Goal: Task Accomplishment & Management: Use online tool/utility

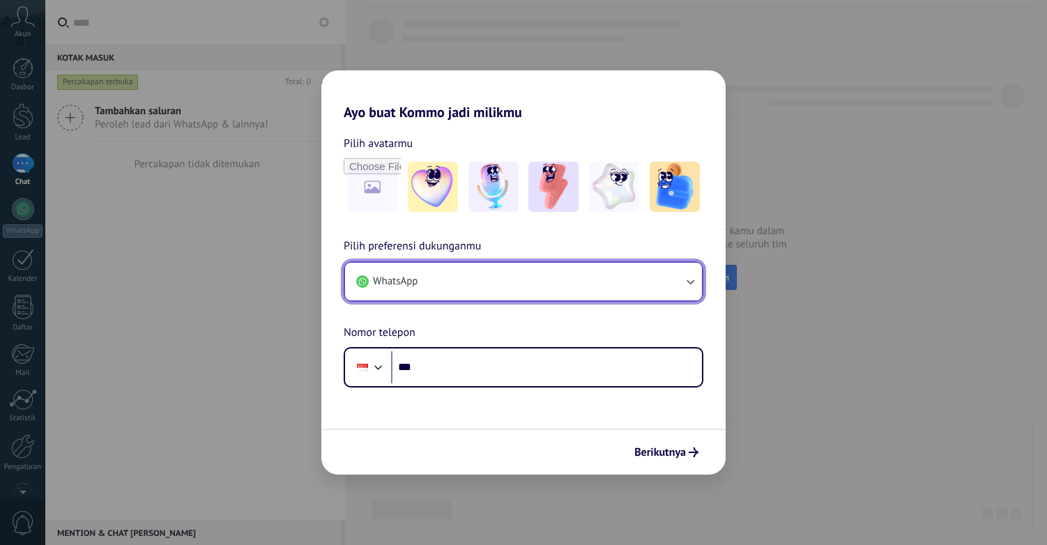
click at [419, 287] on button "WhatsApp" at bounding box center [523, 282] width 357 height 38
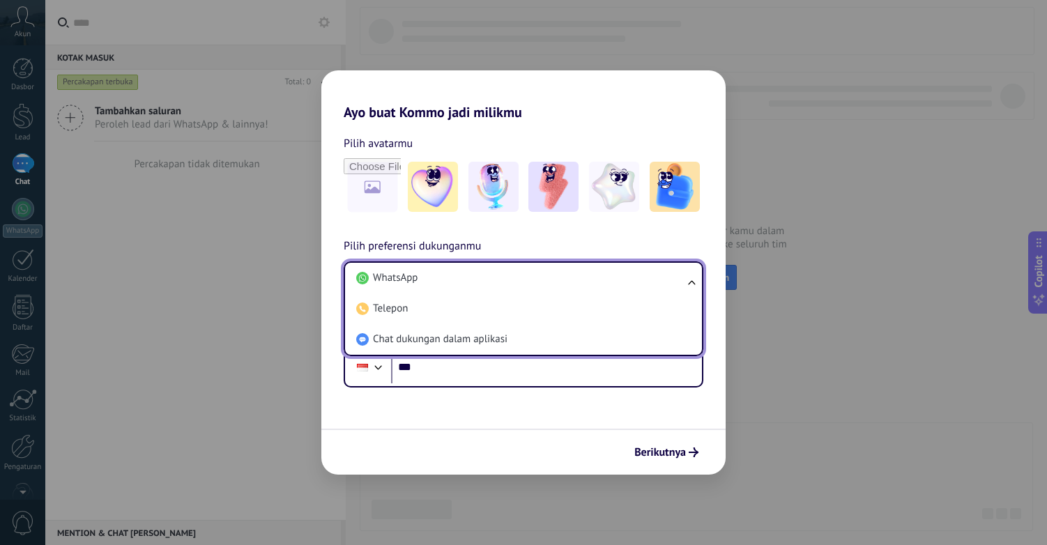
click at [533, 423] on form "Pilih avatarmu Pilih preferensi dukunganmu WhatsApp WhatsApp Telepon Chat dukun…" at bounding box center [523, 298] width 404 height 354
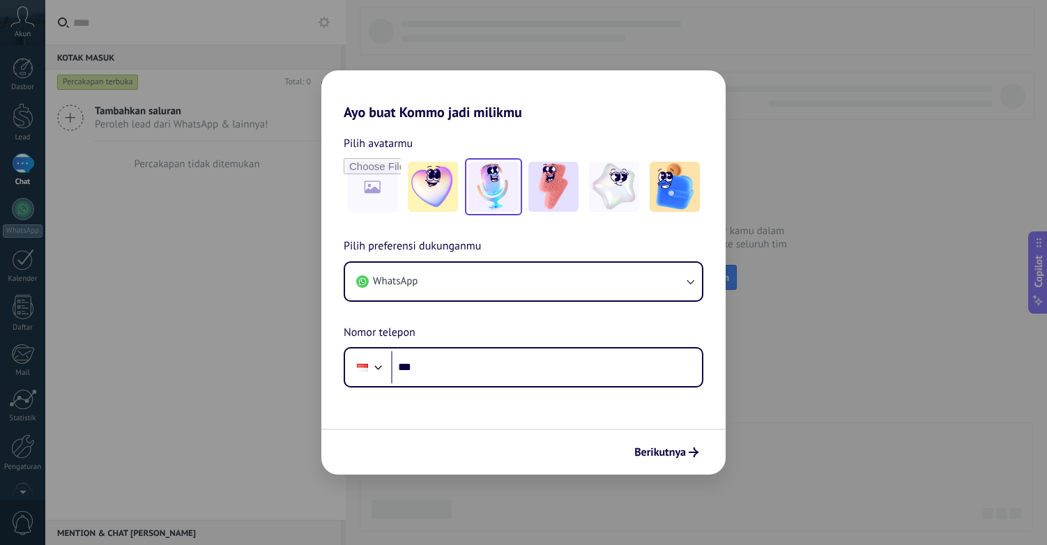
click at [501, 197] on img at bounding box center [494, 187] width 50 height 50
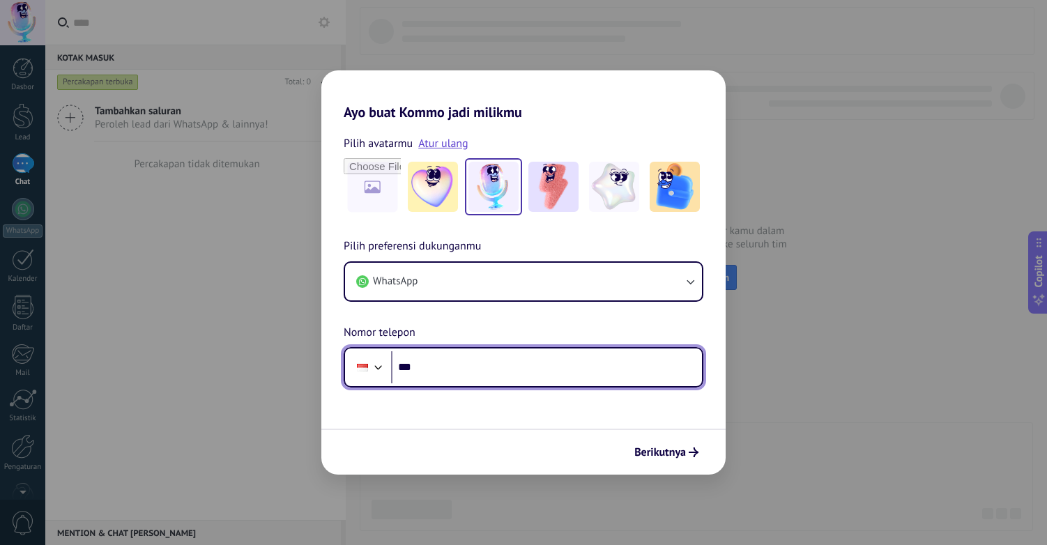
click at [457, 368] on input "***" at bounding box center [546, 367] width 311 height 32
type input "**********"
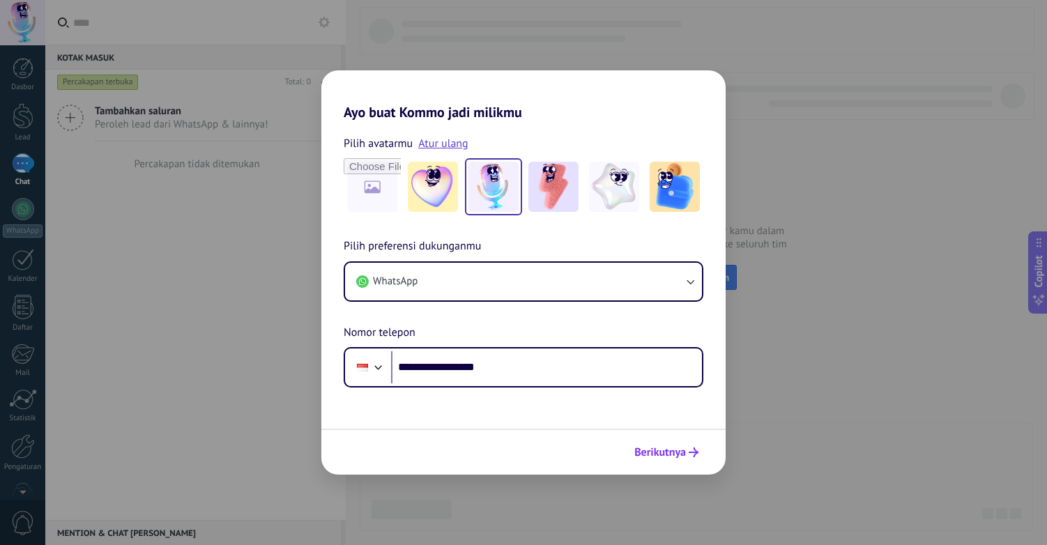
click at [666, 454] on span "Berikutnya" at bounding box center [660, 453] width 52 height 10
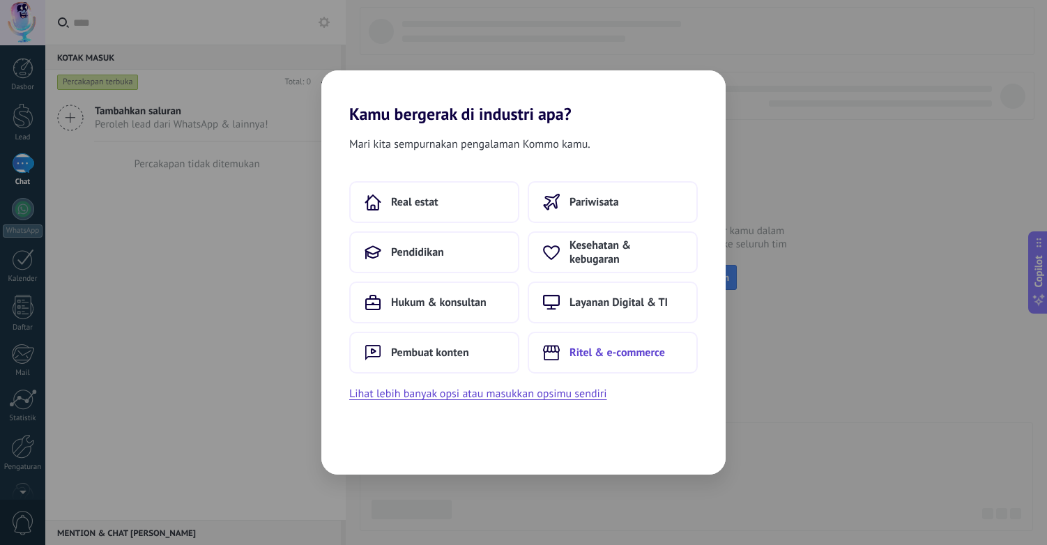
click at [650, 360] on button "Ritel & e-commerce" at bounding box center [613, 353] width 170 height 42
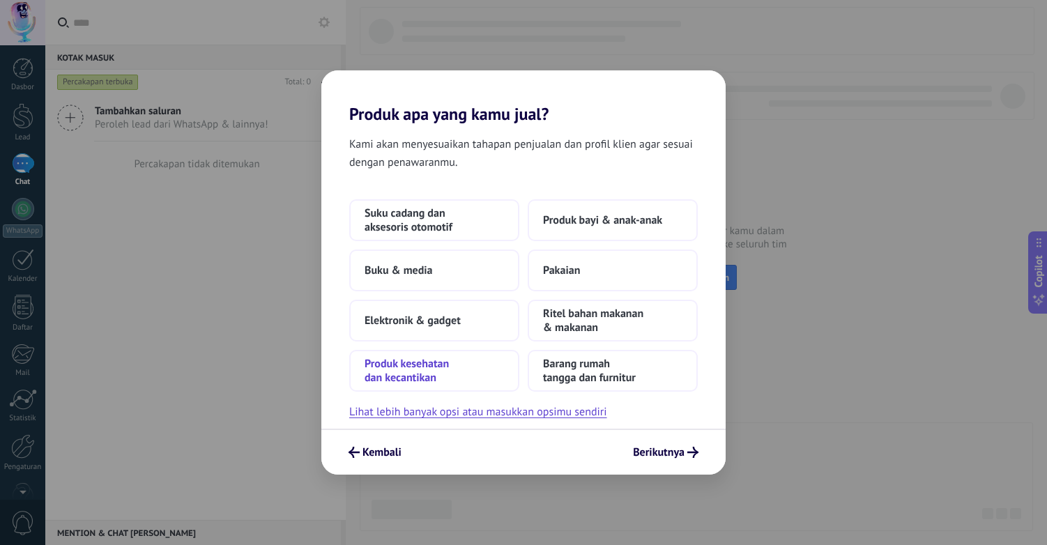
click at [443, 374] on span "Produk kesehatan dan kecantikan" at bounding box center [434, 371] width 139 height 28
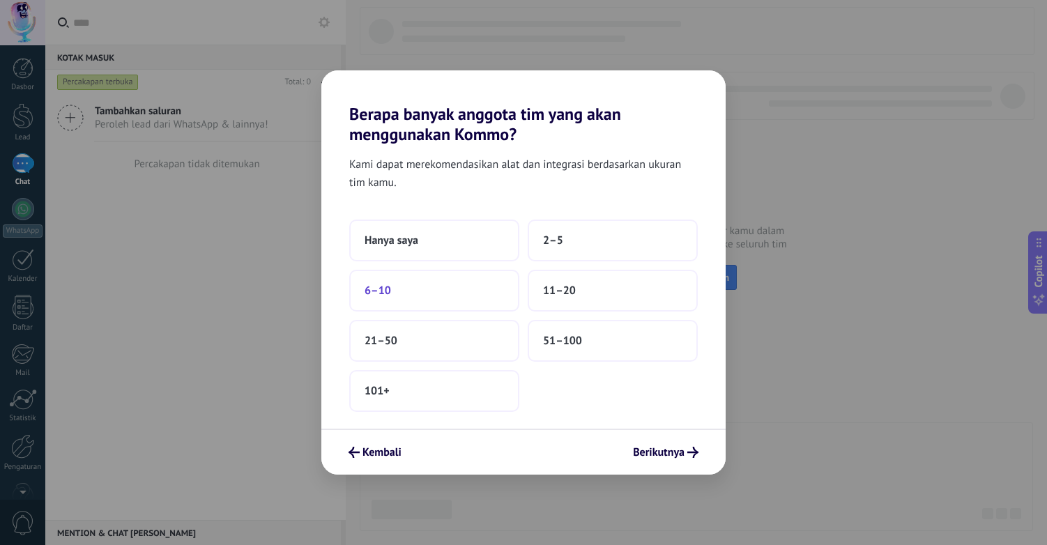
click at [436, 293] on button "6–10" at bounding box center [434, 291] width 170 height 42
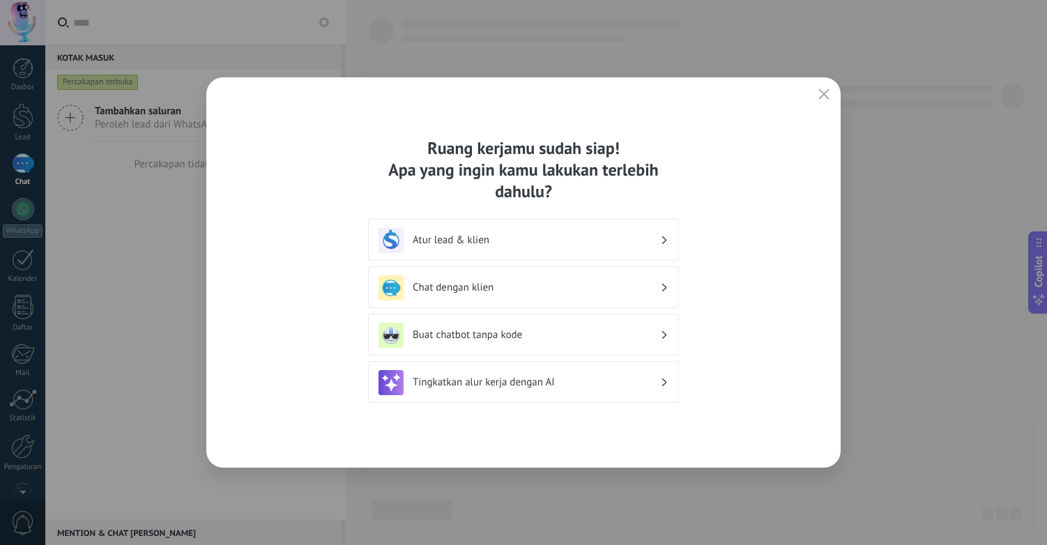
click at [495, 243] on h3 "Atur lead & klien" at bounding box center [537, 240] width 248 height 13
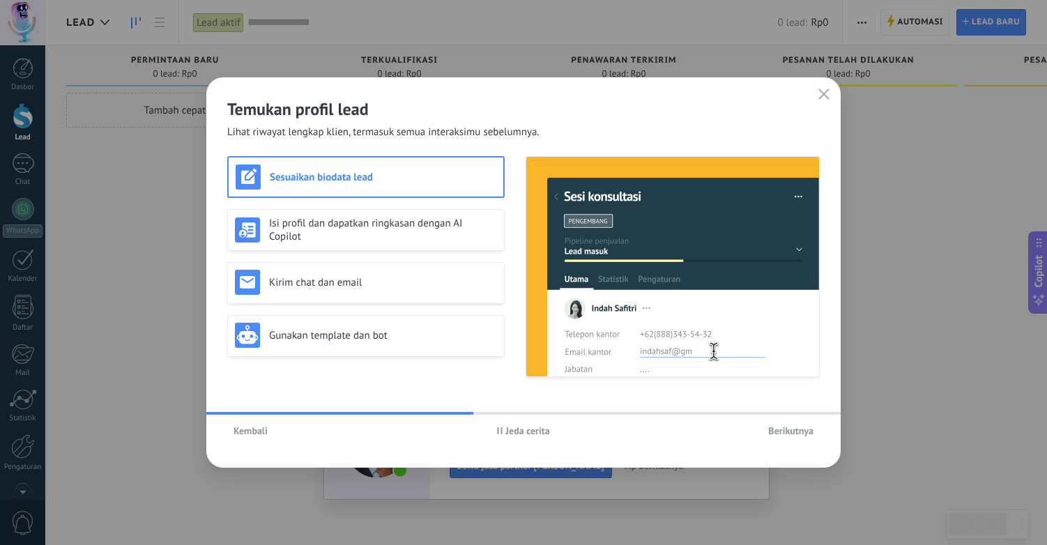
click at [794, 431] on span "Berikutnya" at bounding box center [790, 431] width 45 height 10
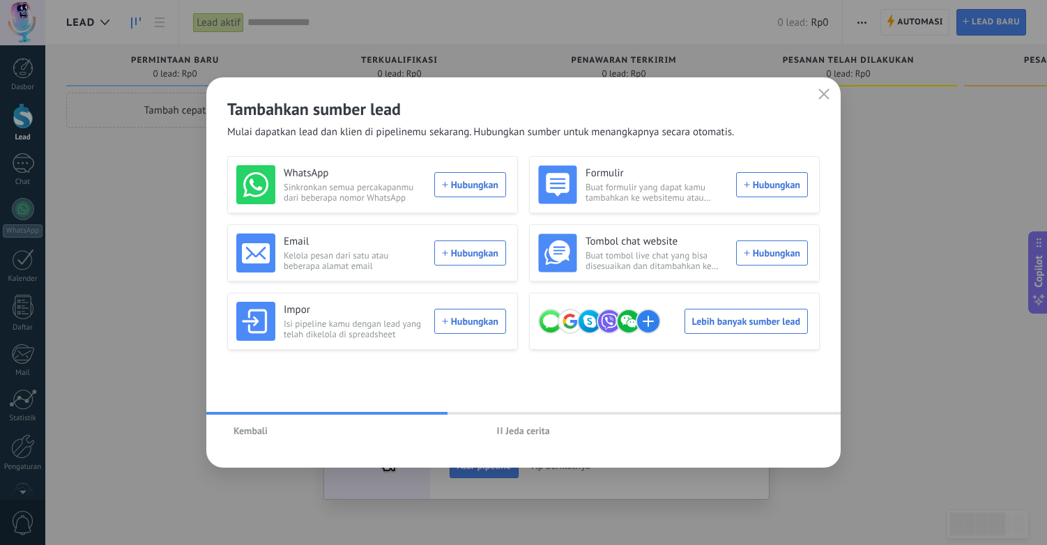
click at [533, 432] on span "Jeda cerita" at bounding box center [527, 431] width 44 height 10
click at [509, 426] on span "Mainkan cerita" at bounding box center [527, 431] width 61 height 10
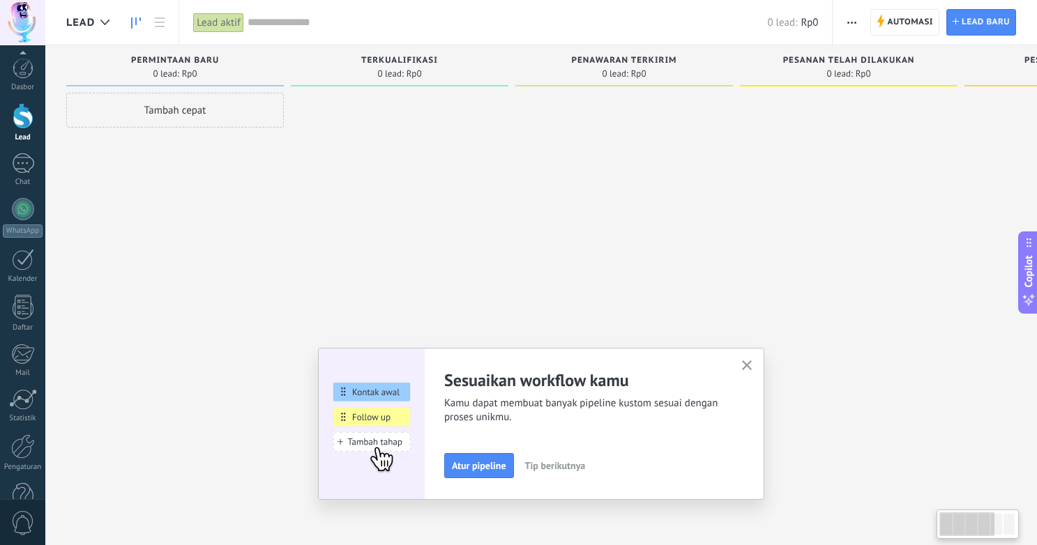
scroll to position [35, 0]
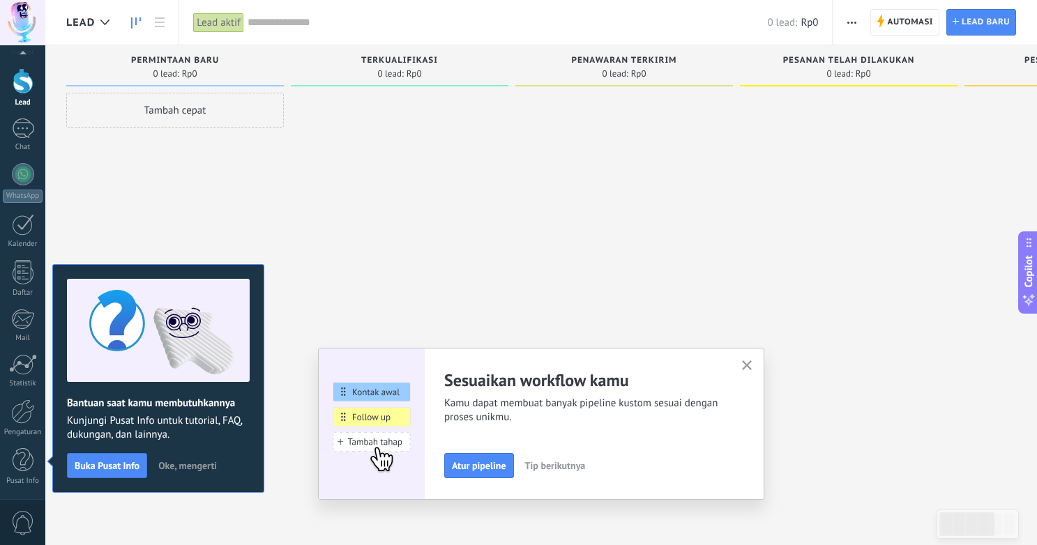
click at [750, 367] on use "button" at bounding box center [747, 365] width 10 height 10
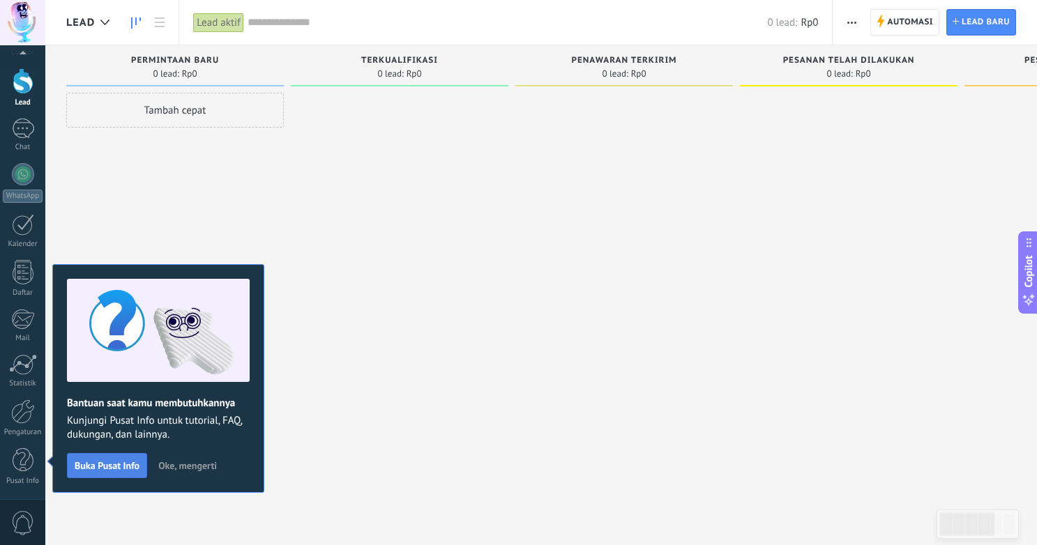
scroll to position [0, 0]
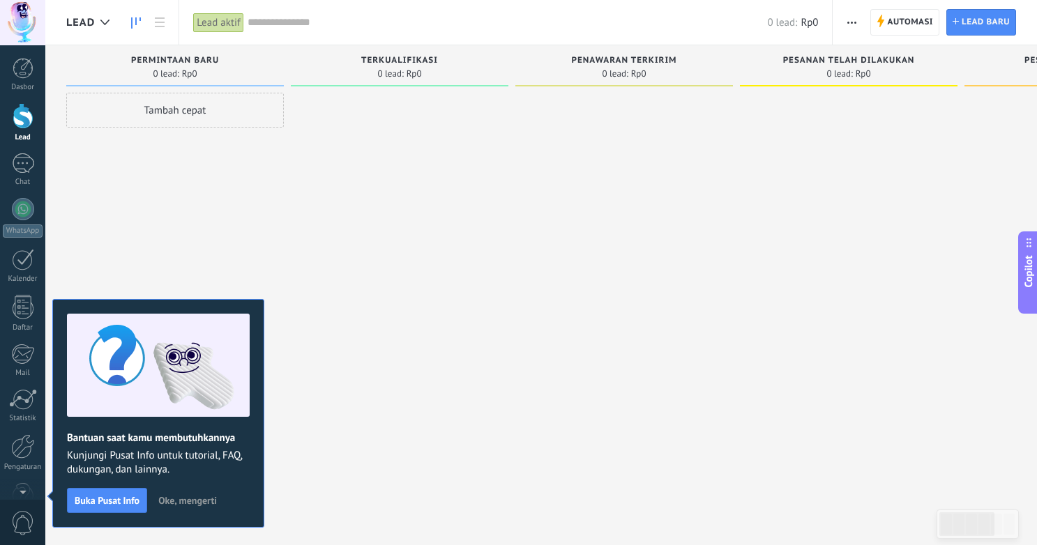
click at [194, 499] on span "Oke, mengerti" at bounding box center [187, 501] width 59 height 10
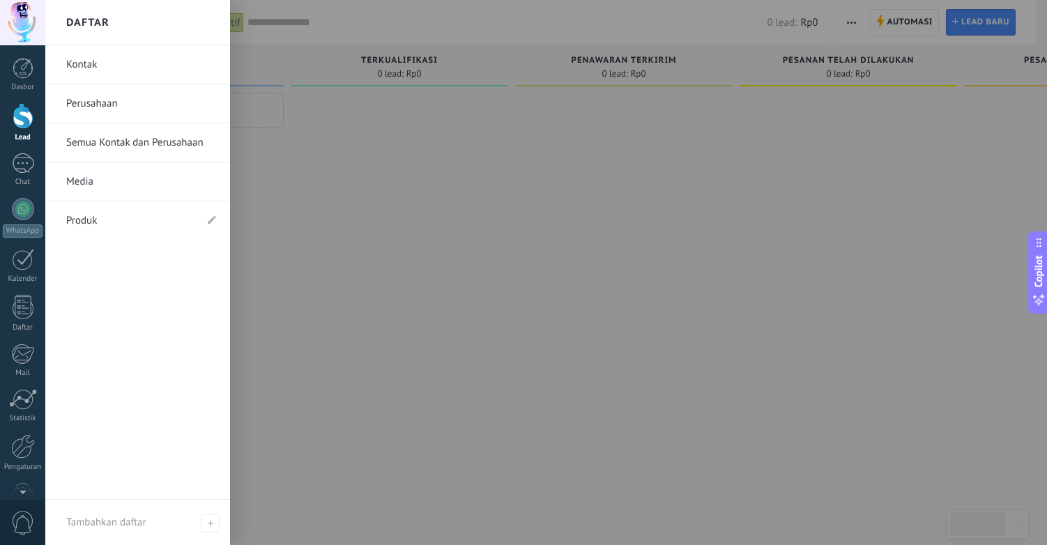
click at [89, 65] on link "Kontak" at bounding box center [141, 64] width 150 height 39
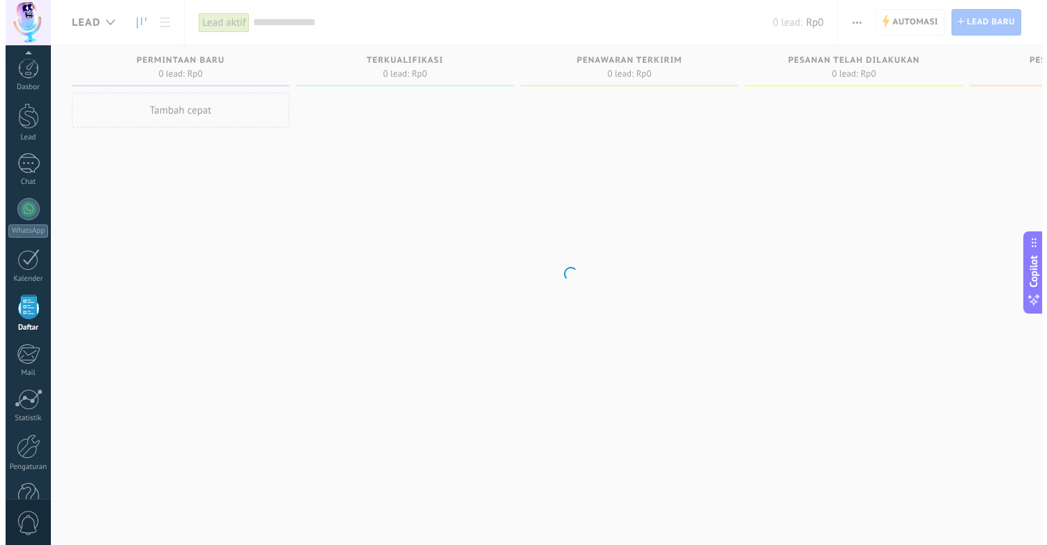
scroll to position [35, 0]
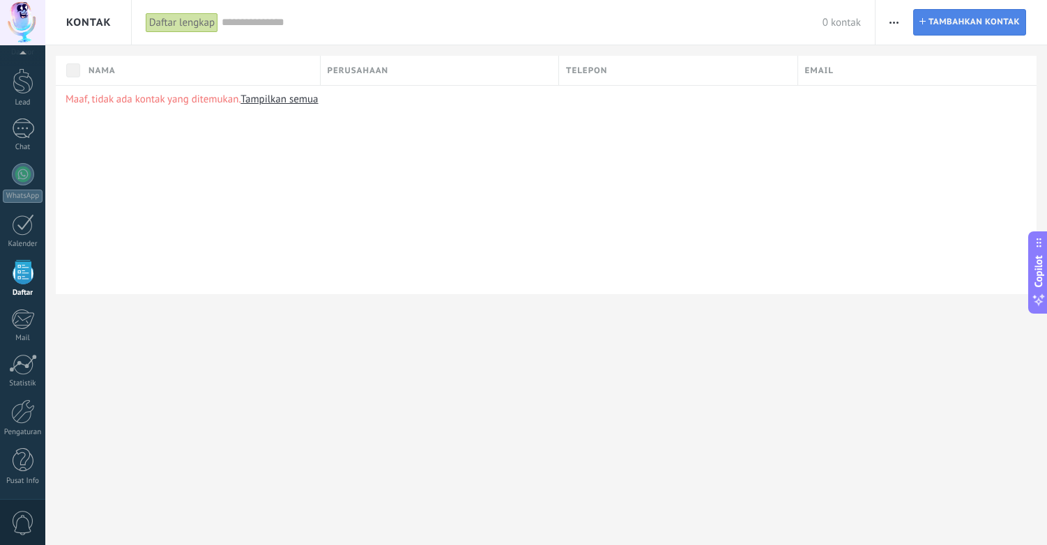
click at [946, 22] on span "Tambahkan kontak" at bounding box center [974, 22] width 91 height 25
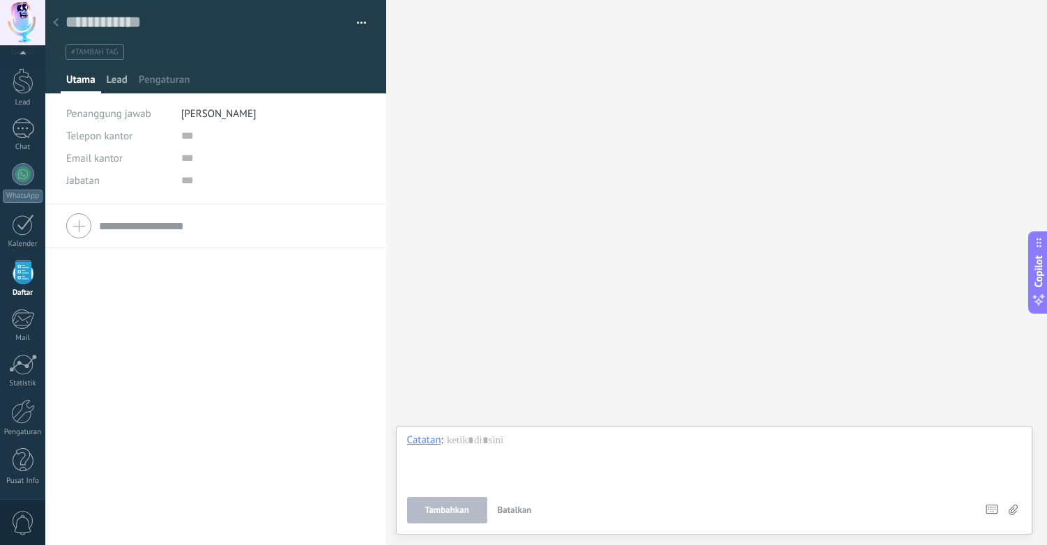
click at [122, 83] on span "Lead" at bounding box center [117, 83] width 21 height 20
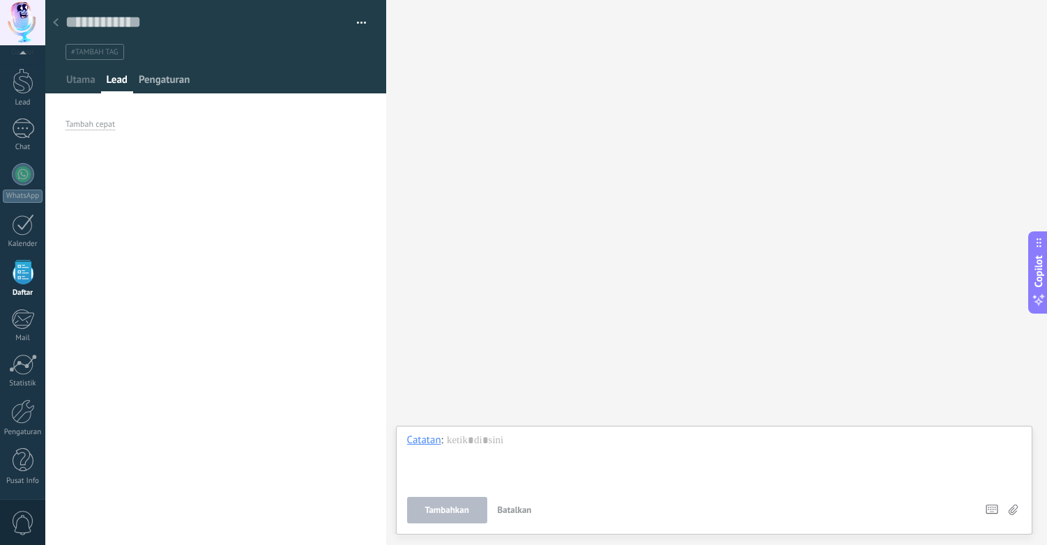
click at [153, 80] on span "Pengaturan" at bounding box center [165, 83] width 52 height 20
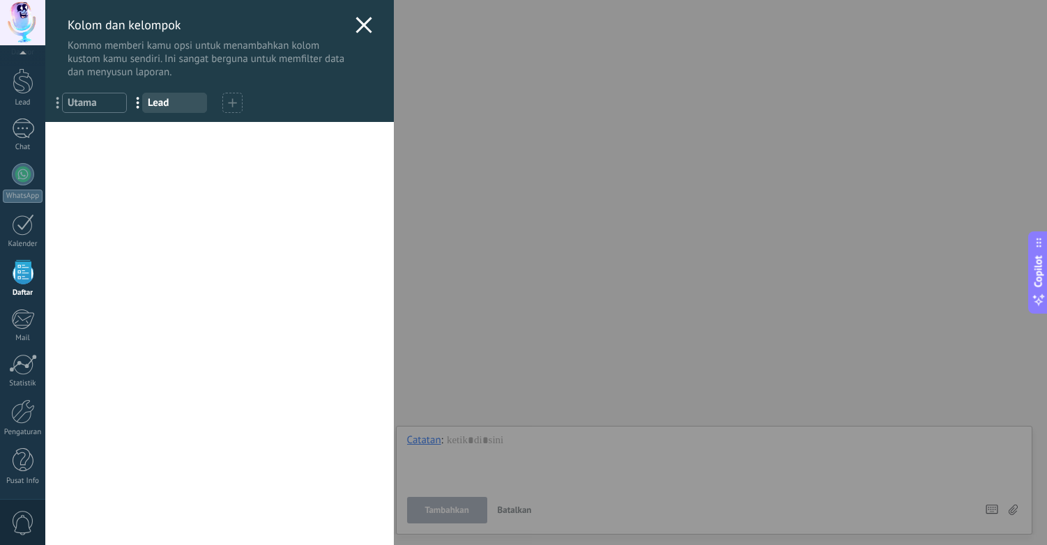
click at [358, 27] on icon at bounding box center [364, 25] width 17 height 17
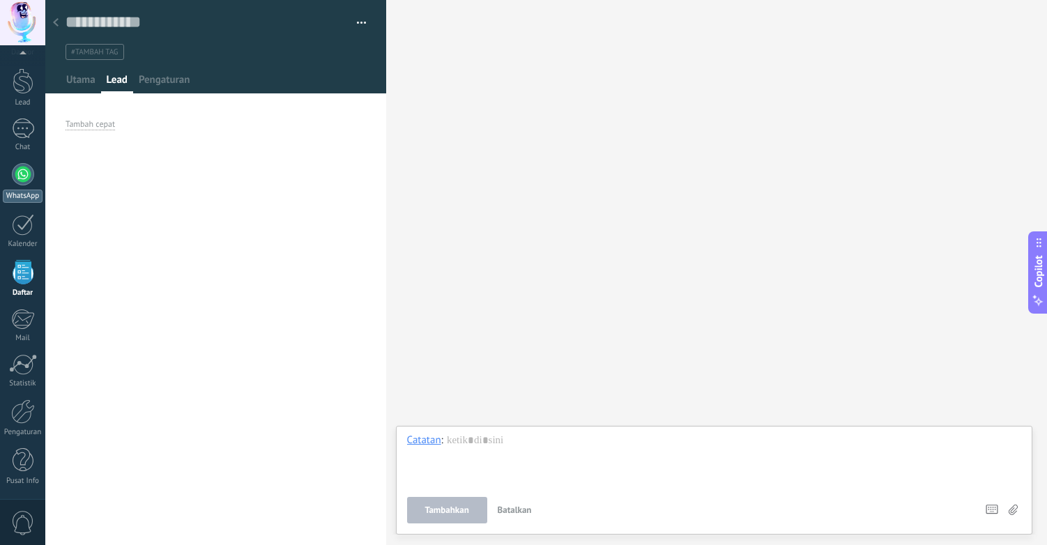
click at [24, 178] on div at bounding box center [23, 174] width 22 height 22
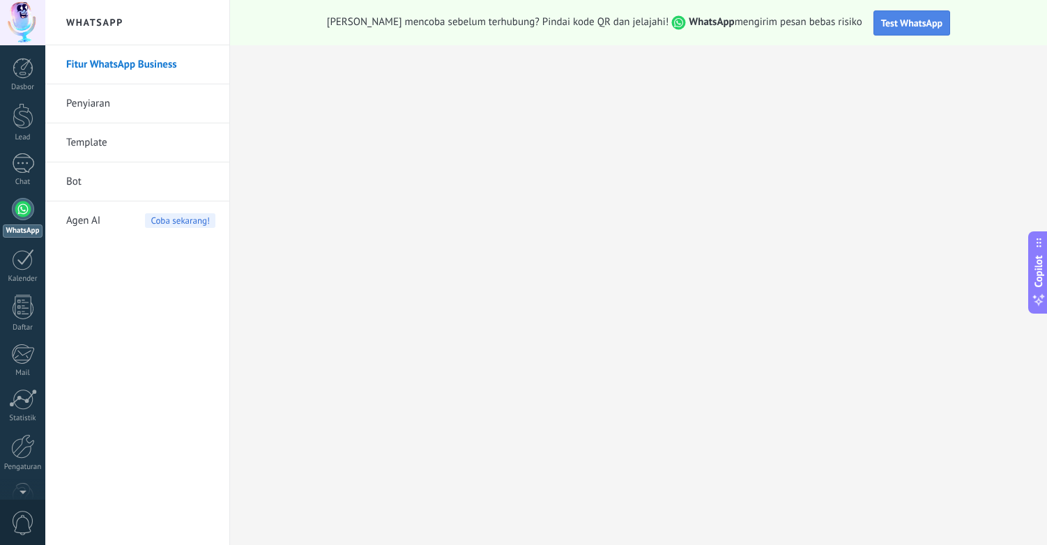
click at [889, 15] on button "Test WhatsApp" at bounding box center [912, 22] width 77 height 25
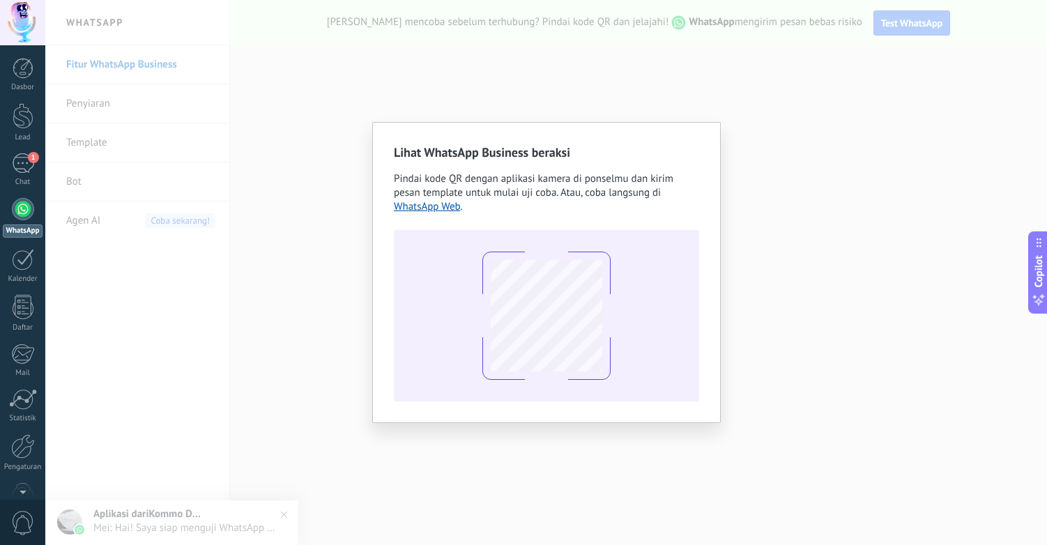
click at [311, 317] on div "Lihat WhatsApp Business beraksi Pindai kode QR dengan aplikasi kamera di ponsel…" at bounding box center [546, 272] width 1002 height 545
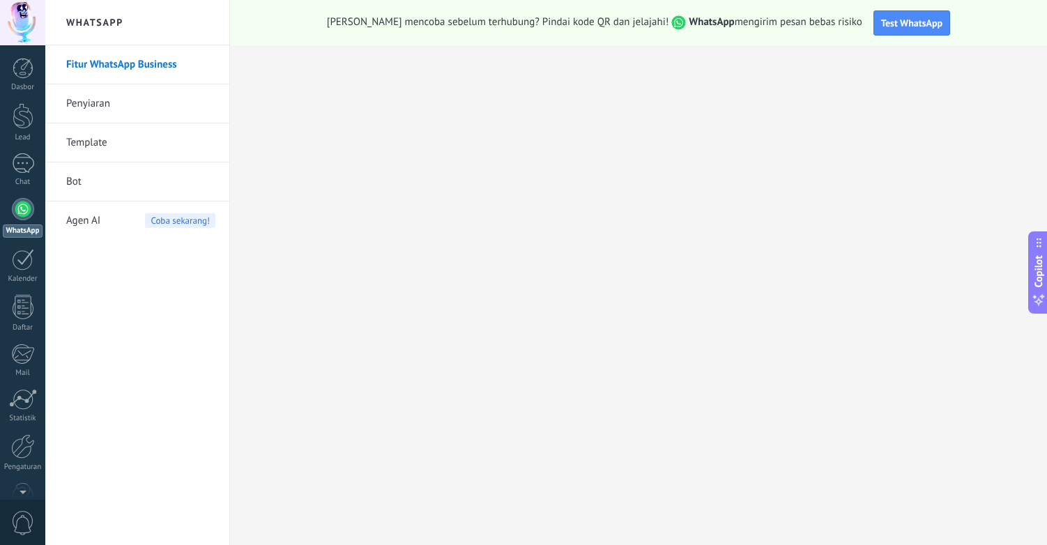
click at [21, 212] on div at bounding box center [23, 209] width 22 height 22
click at [25, 172] on div "1" at bounding box center [23, 163] width 22 height 20
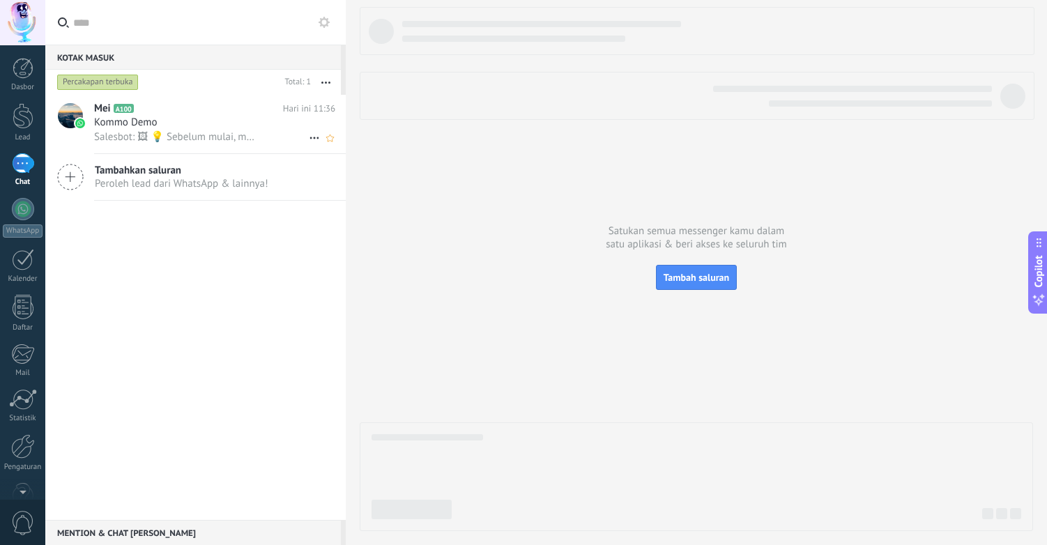
click at [212, 133] on span "Salesbot: 🖼 💡 Sebelum mulai, mari kita jelaskan cara kerjanya: 💻 Kommo = Tampil…" at bounding box center [176, 136] width 165 height 13
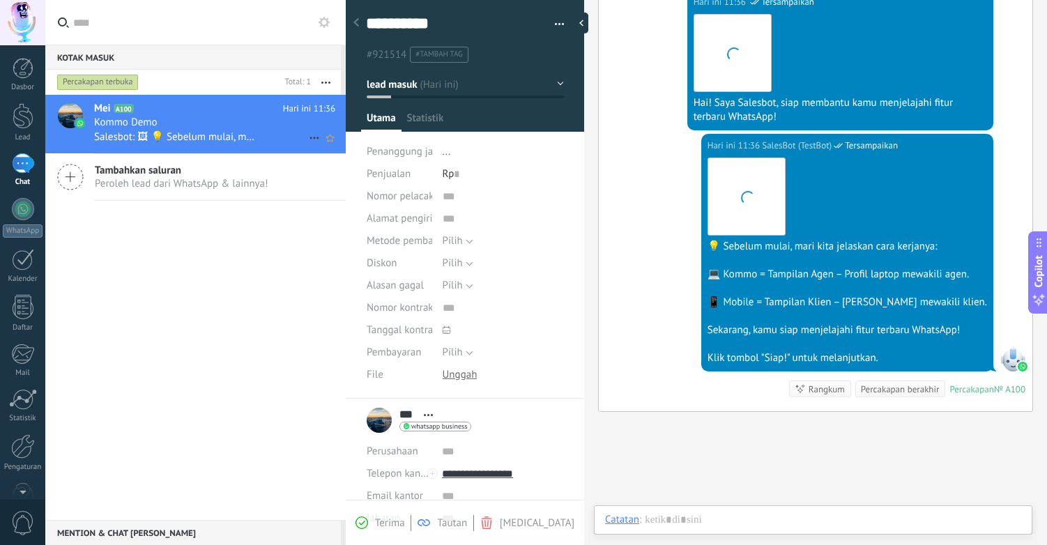
scroll to position [21, 0]
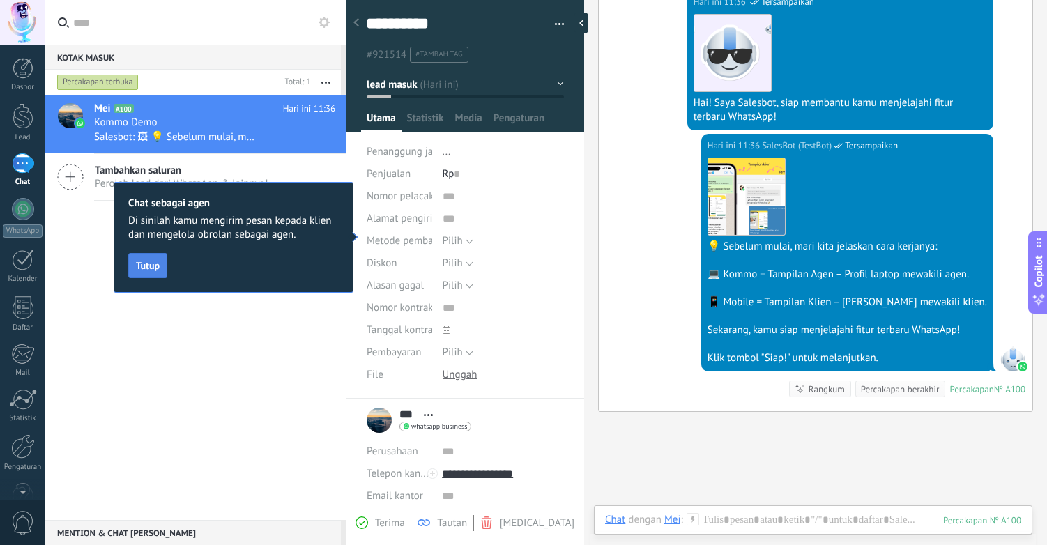
click at [153, 265] on span "Tutup" at bounding box center [148, 266] width 24 height 10
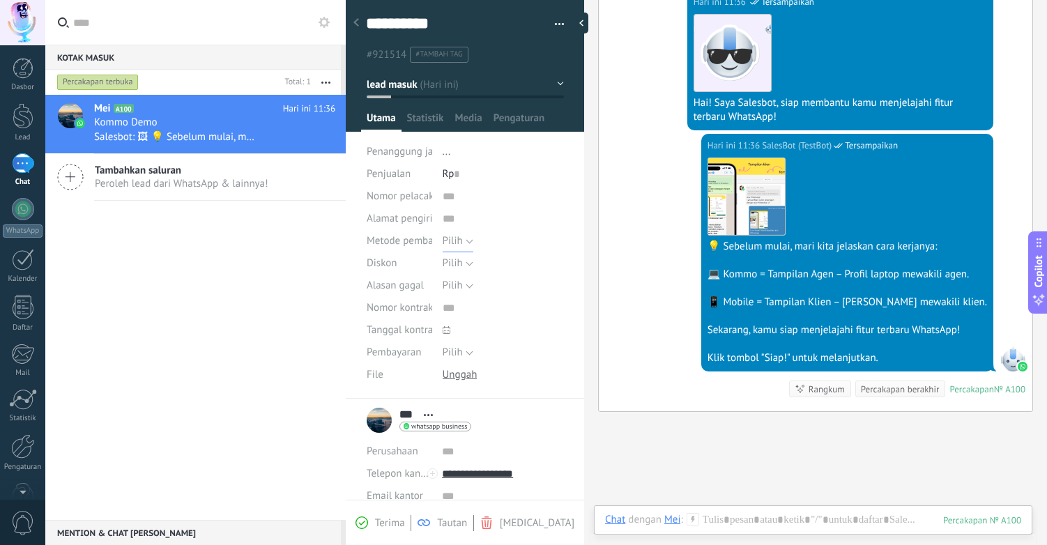
click at [459, 242] on span "Pilih" at bounding box center [453, 240] width 20 height 13
drag, startPoint x: 415, startPoint y: 238, endPoint x: 404, endPoint y: 240, distance: 10.6
click at [415, 238] on span "Metode pembayaran" at bounding box center [412, 241] width 91 height 10
click at [586, 24] on div at bounding box center [585, 23] width 21 height 21
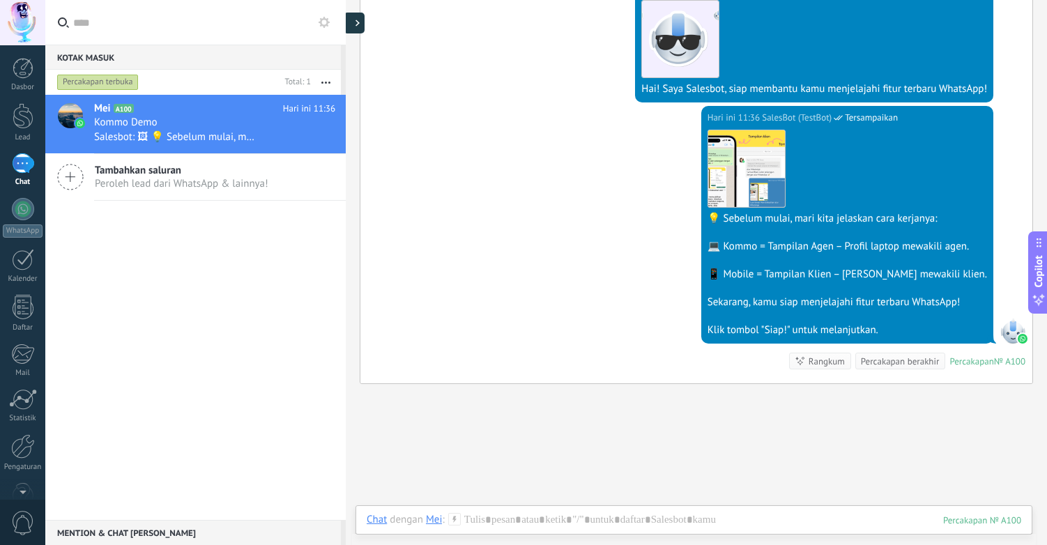
click at [353, 26] on div at bounding box center [354, 23] width 21 height 21
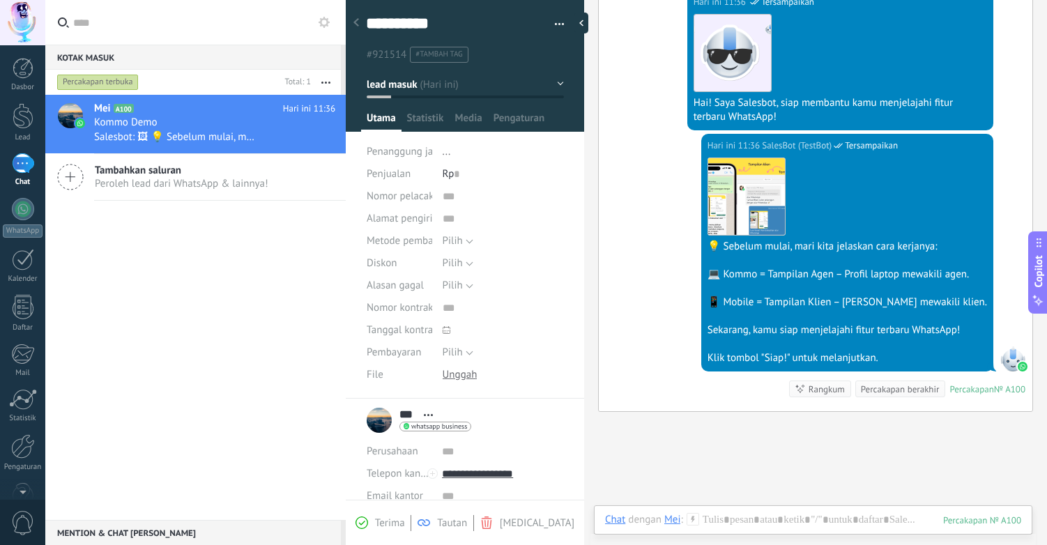
click at [284, 310] on div "Mei A100 Hari ini 11:36 Kommo Demo Salesbot: 🖼 💡 Sebelum mulai, mari kita jelas…" at bounding box center [195, 307] width 301 height 425
click at [584, 22] on div at bounding box center [585, 23] width 21 height 21
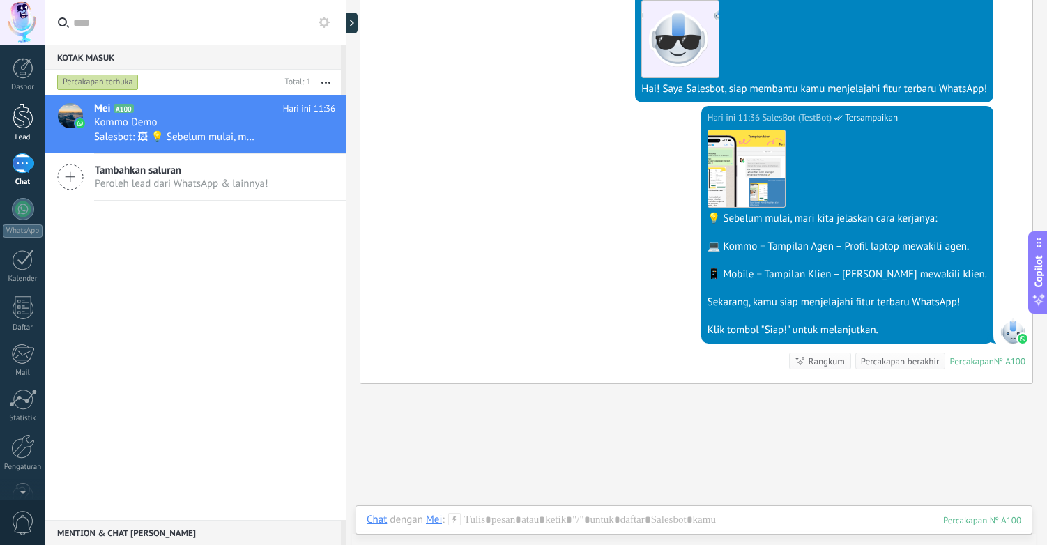
click at [17, 121] on div at bounding box center [23, 116] width 21 height 26
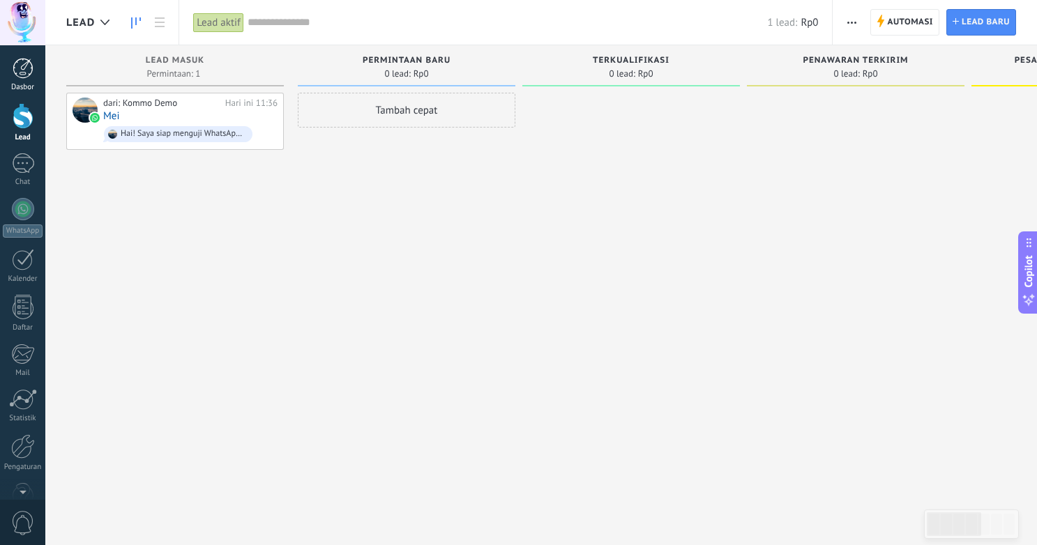
click at [26, 72] on div at bounding box center [23, 68] width 21 height 21
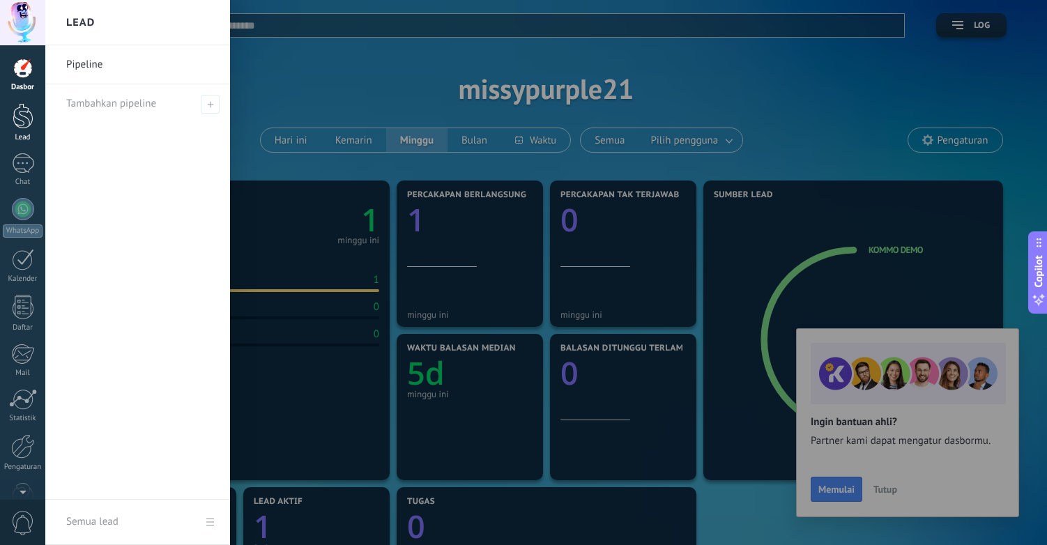
click at [26, 118] on div at bounding box center [23, 116] width 21 height 26
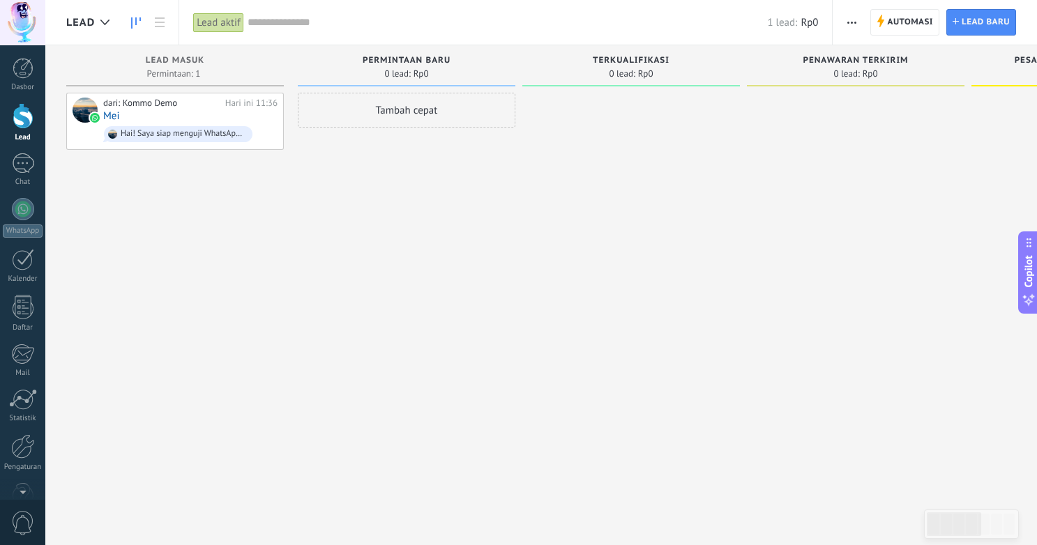
click at [24, 121] on div at bounding box center [23, 116] width 21 height 26
click at [207, 120] on div "dari: Kommo Demo Hari ini 11:36 [PERSON_NAME]! Saya siap menguji WhatsApp di Ko…" at bounding box center [190, 121] width 174 height 47
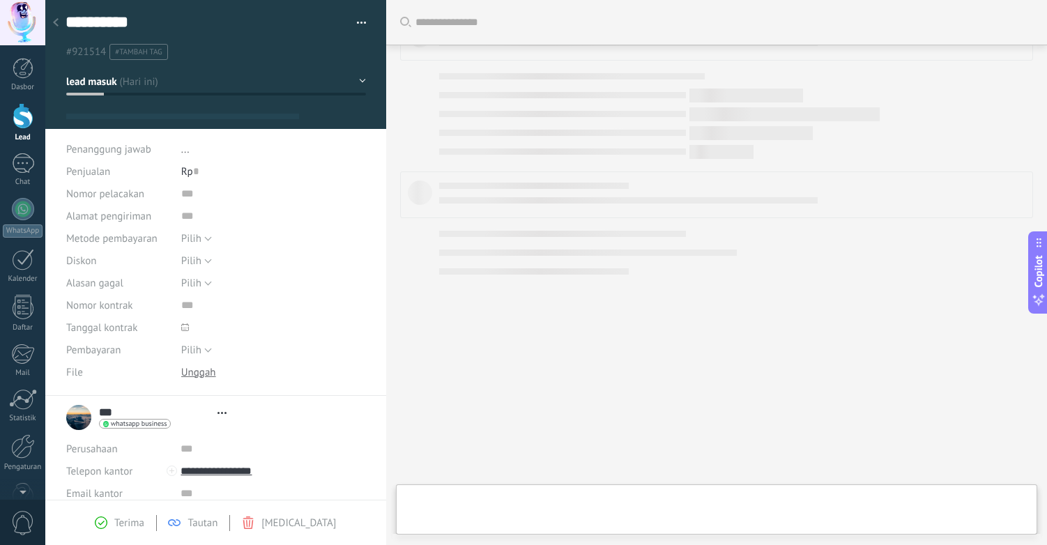
type textarea "**********"
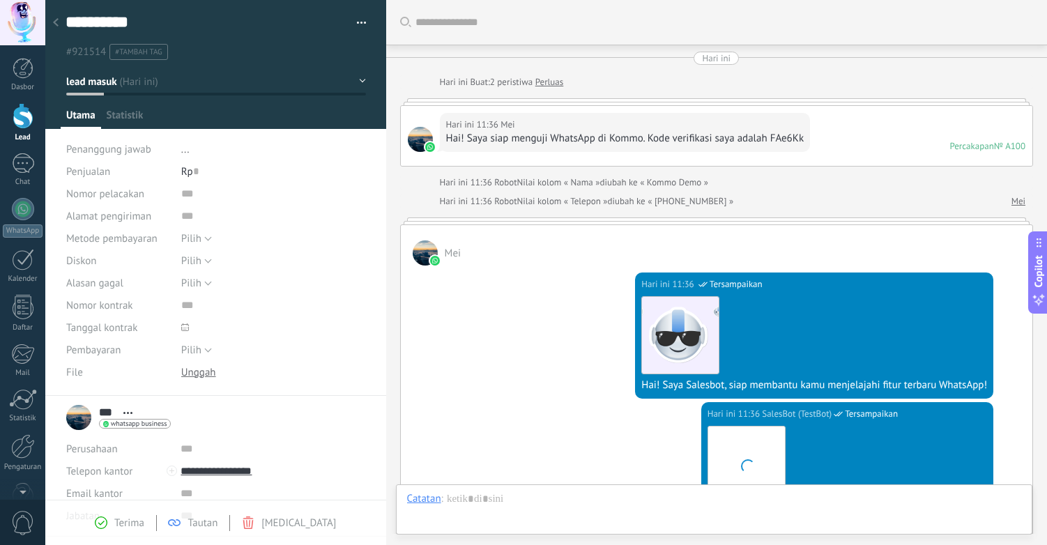
scroll to position [21, 0]
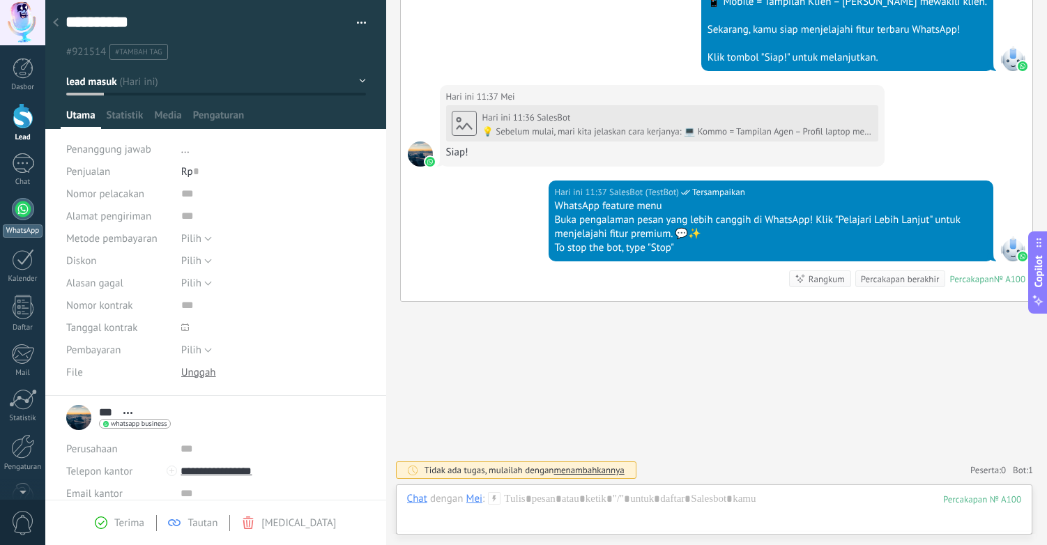
click at [27, 213] on div at bounding box center [23, 209] width 22 height 22
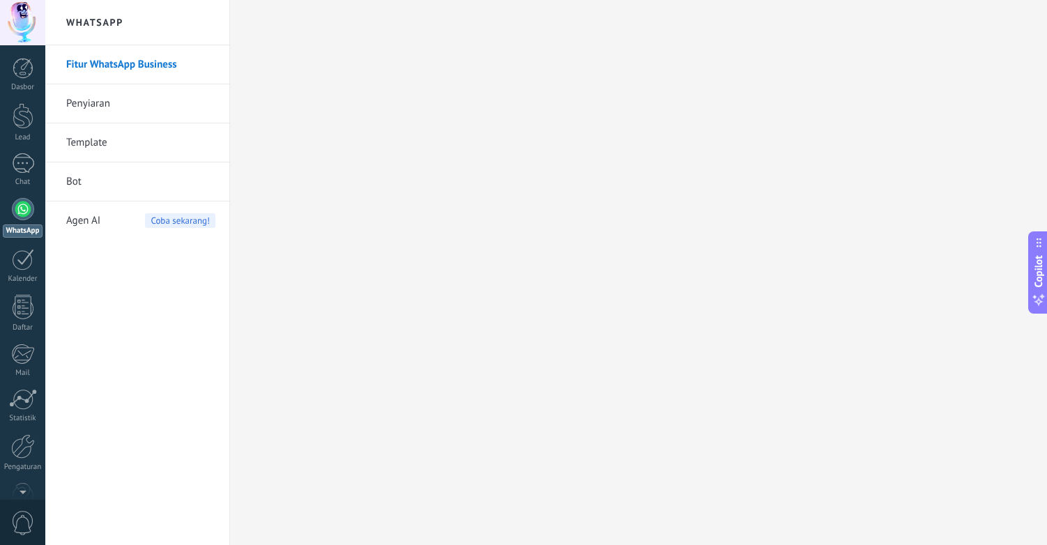
click at [148, 146] on link "Template" at bounding box center [140, 142] width 149 height 39
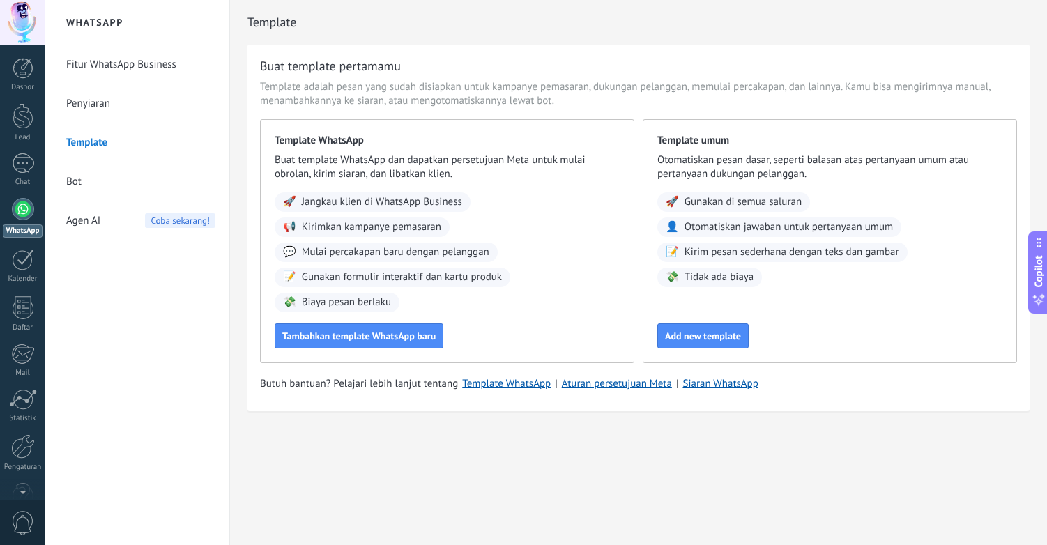
click at [160, 105] on link "Penyiaran" at bounding box center [140, 103] width 149 height 39
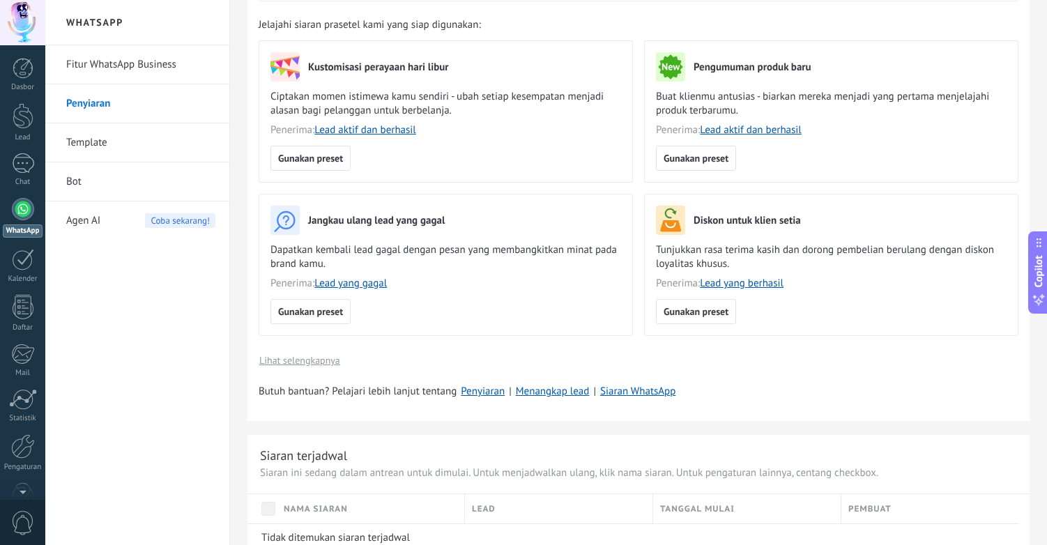
scroll to position [208, 0]
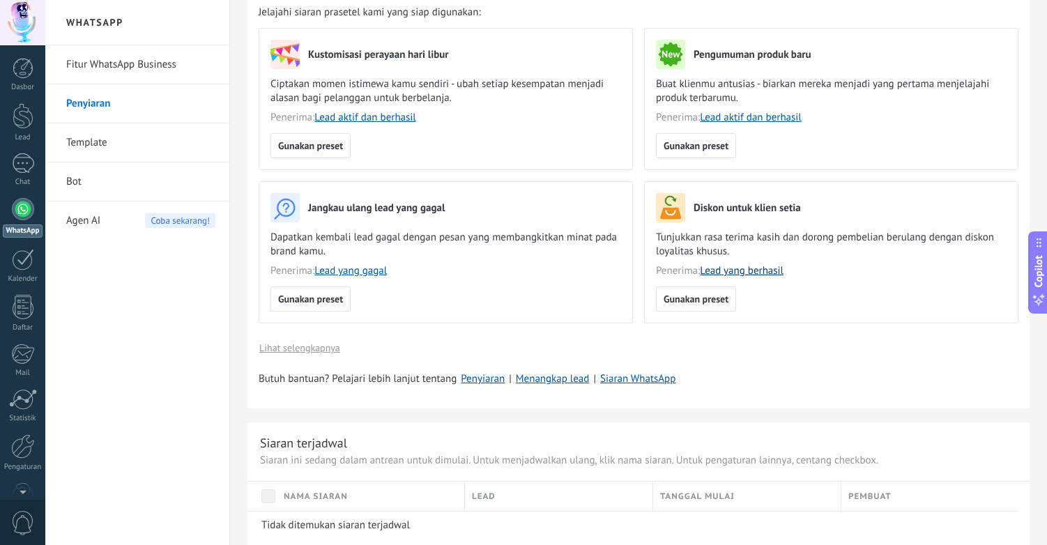
click at [742, 271] on link "Lead yang berhasil" at bounding box center [742, 270] width 84 height 13
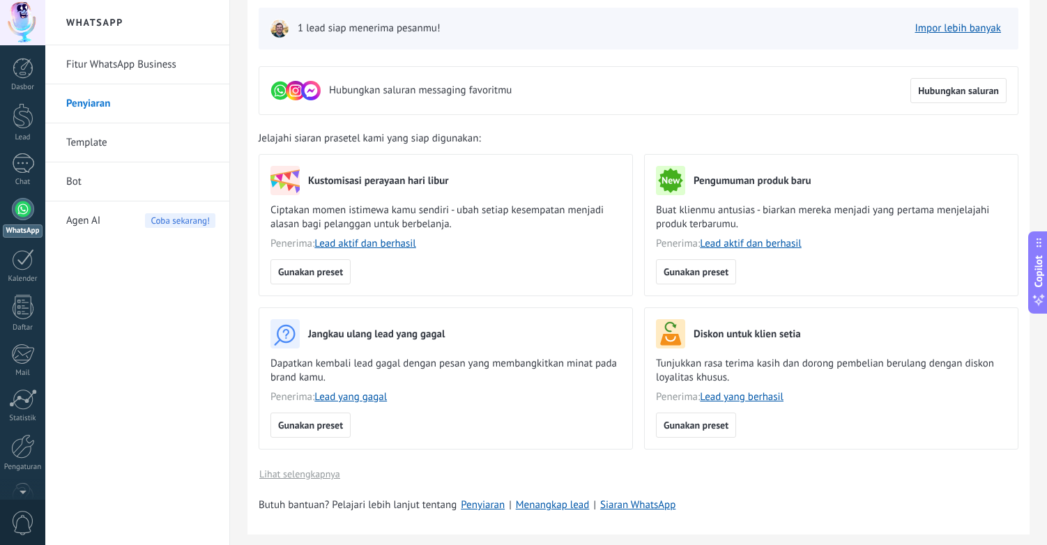
scroll to position [88, 0]
